Goal: Find specific page/section: Find specific page/section

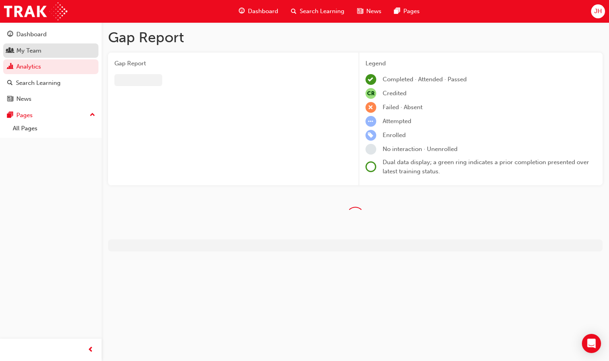
click at [45, 46] on div "My Team" at bounding box center [50, 51] width 87 height 10
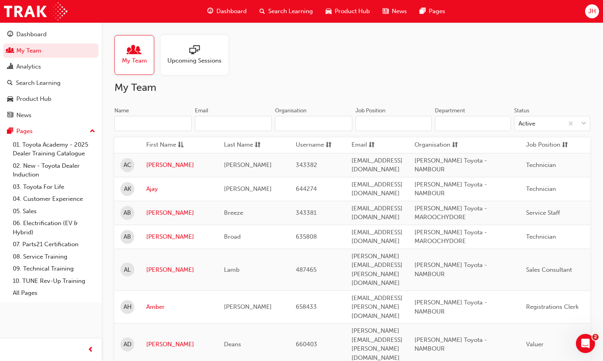
click at [163, 120] on input "Name" at bounding box center [152, 123] width 77 height 15
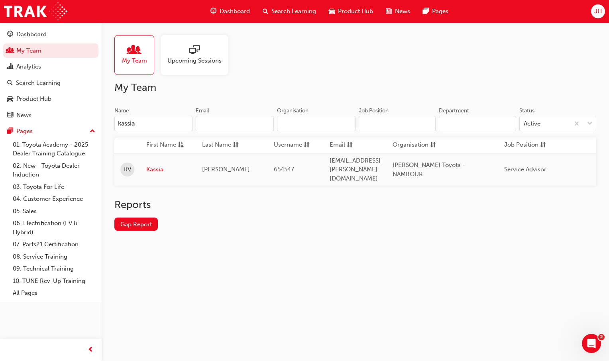
type input "[PERSON_NAME]"
type input "[EMAIL_ADDRESS][PERSON_NAME][DOMAIN_NAME]"
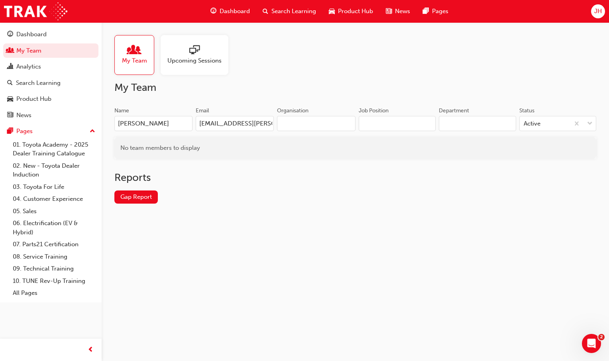
click at [177, 124] on input "[PERSON_NAME]" at bounding box center [153, 123] width 78 height 15
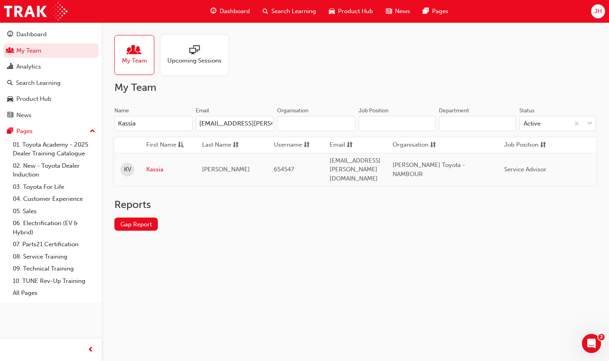
type input "Kassia"
click at [158, 158] on td "Kassia" at bounding box center [168, 169] width 56 height 33
click at [155, 165] on link "Kassia" at bounding box center [168, 169] width 44 height 9
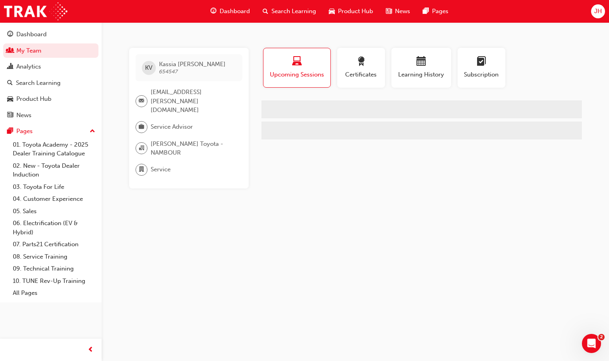
click at [340, 146] on div "Profile Upcoming Sessions Certificates Learning History Subscription KV [PERSON…" at bounding box center [421, 118] width 320 height 141
